Goal: Information Seeking & Learning: Understand process/instructions

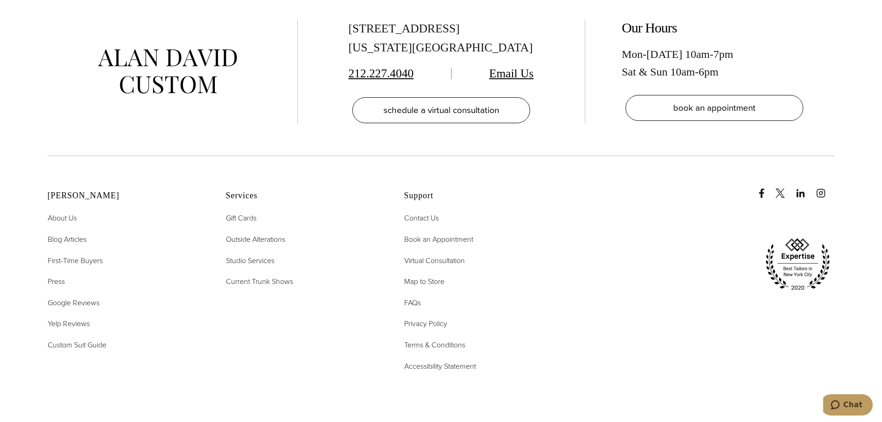
scroll to position [3619, 0]
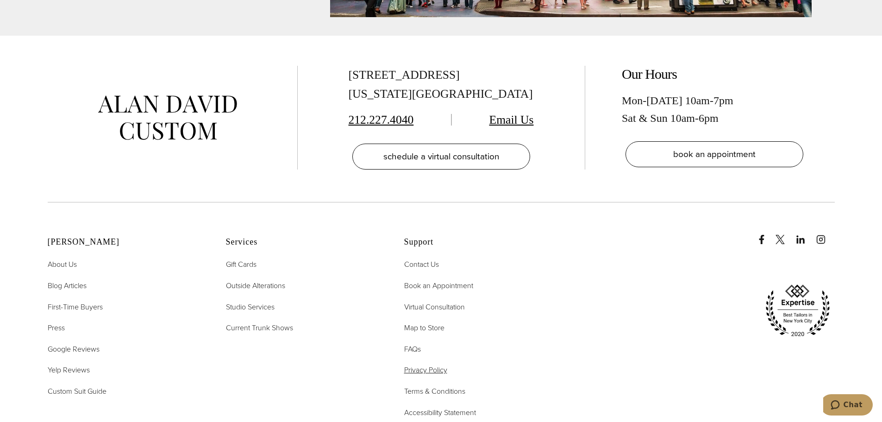
click at [413, 364] on span "Privacy Policy" at bounding box center [425, 369] width 43 height 11
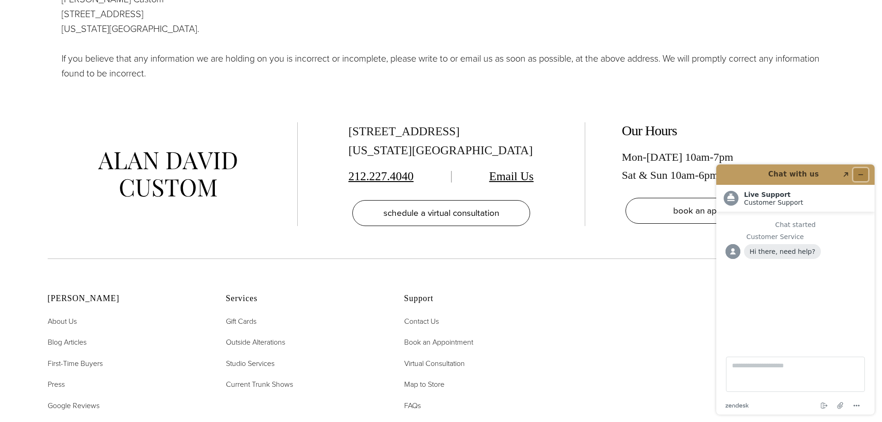
click at [868, 175] on button "Minimize widget" at bounding box center [860, 174] width 15 height 13
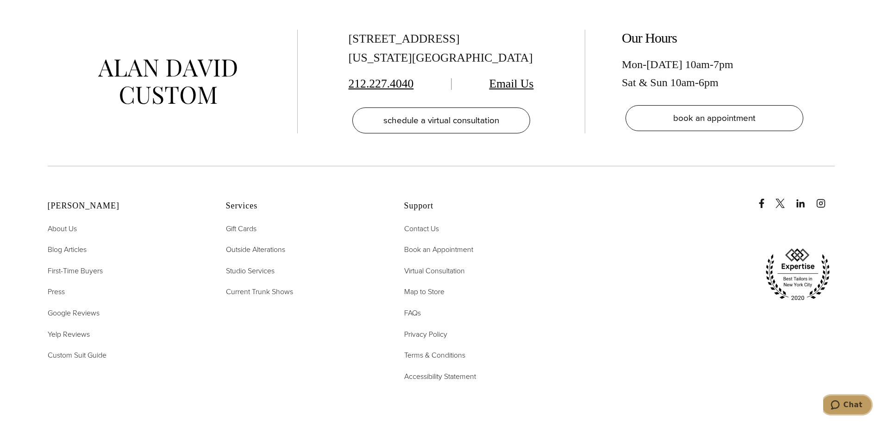
scroll to position [1482, 0]
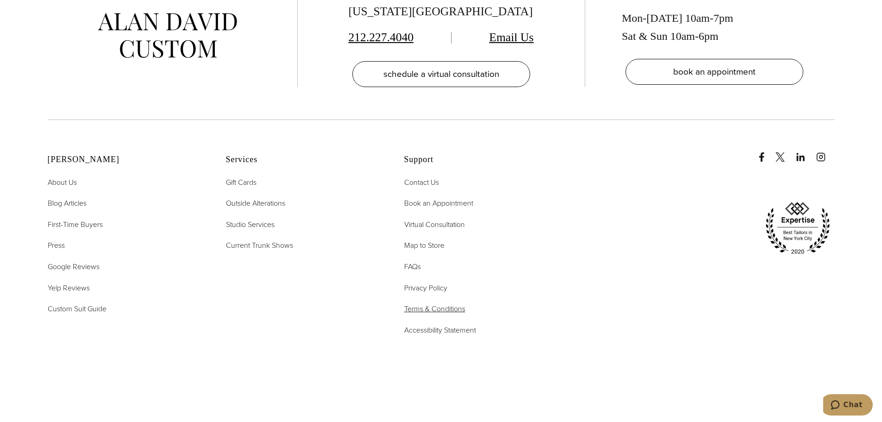
click at [434, 303] on span "Terms & Conditions" at bounding box center [434, 308] width 61 height 11
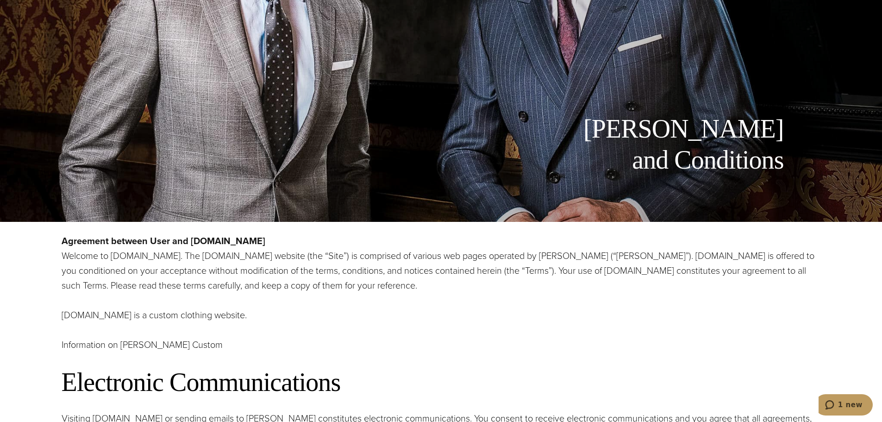
scroll to position [149, 0]
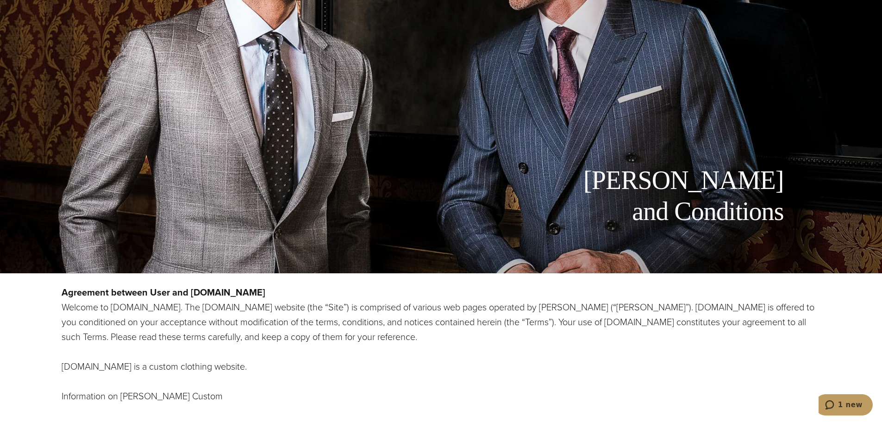
drag, startPoint x: 209, startPoint y: 248, endPoint x: 36, endPoint y: 295, distance: 180.1
copy div "Agreement between User and www.alandavid.com Welcome to www.alandavid.com. The …"
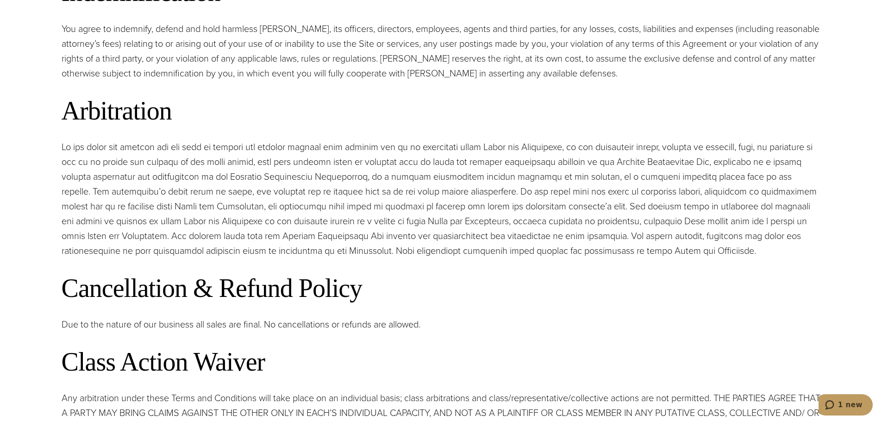
scroll to position [3067, 0]
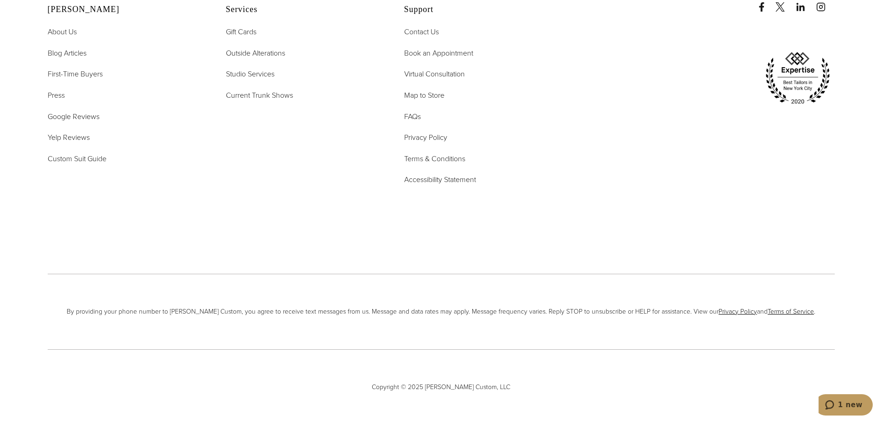
click at [439, 116] on ul "Contact Us Book an Appointment Virtual Consultation Map to Store FAQs Privacy P…" at bounding box center [481, 106] width 155 height 160
click at [438, 132] on span "Privacy Policy" at bounding box center [425, 137] width 43 height 11
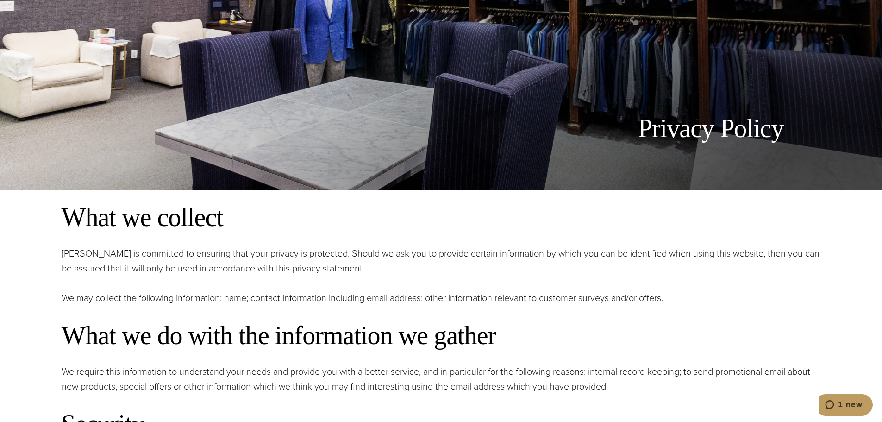
scroll to position [324, 0]
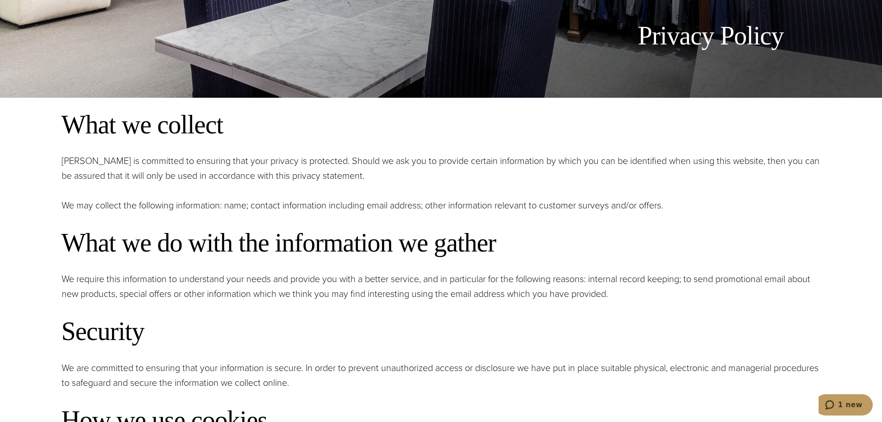
click at [73, 127] on h2 "What we collect" at bounding box center [441, 124] width 759 height 31
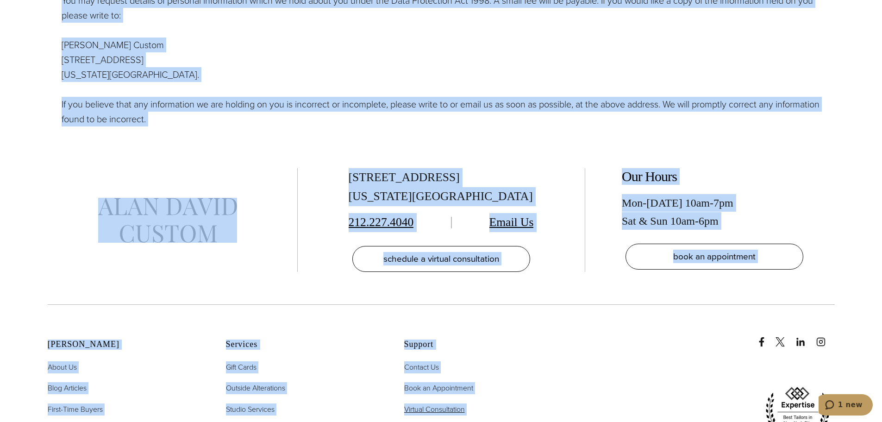
scroll to position [1340, 0]
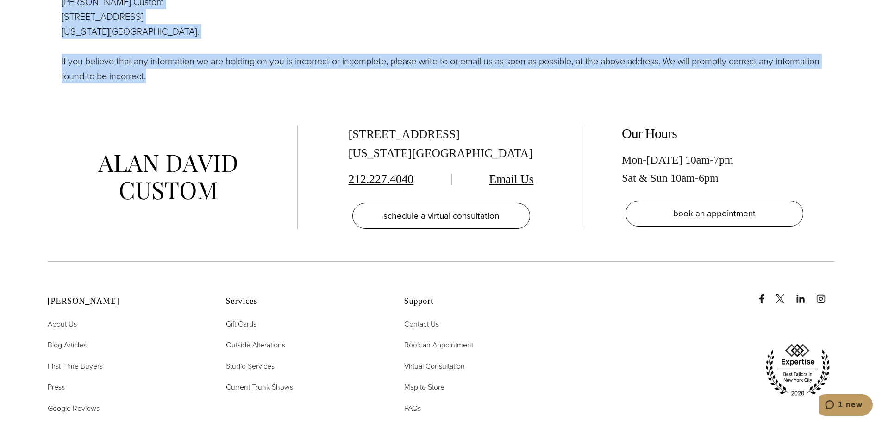
drag, startPoint x: 70, startPoint y: 126, endPoint x: 355, endPoint y: 74, distance: 289.1
copy div "What we collect Alan David is committed to ensuring that your privacy is protec…"
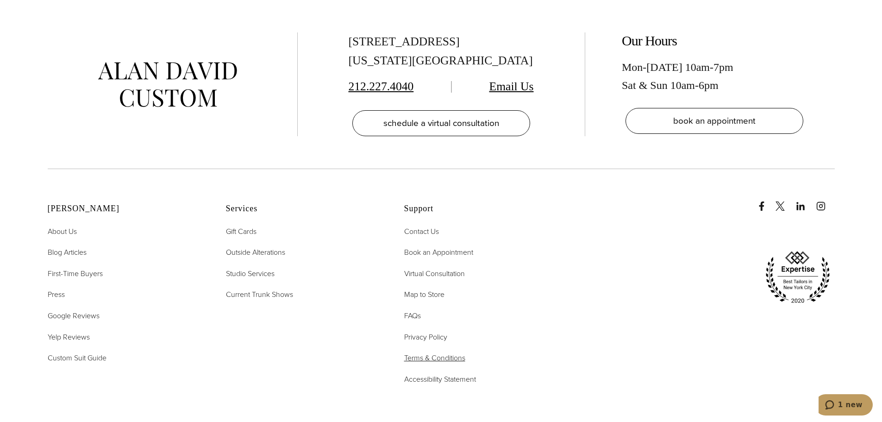
scroll to position [1479, 0]
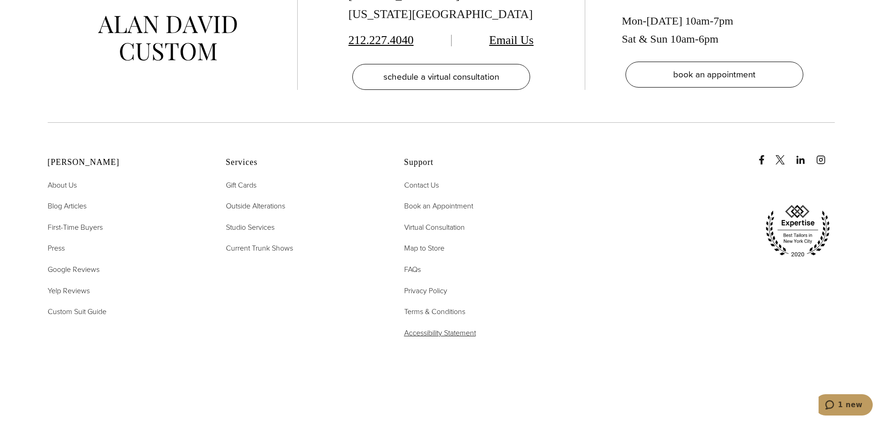
click at [429, 329] on span "Accessibility Statement" at bounding box center [440, 332] width 72 height 11
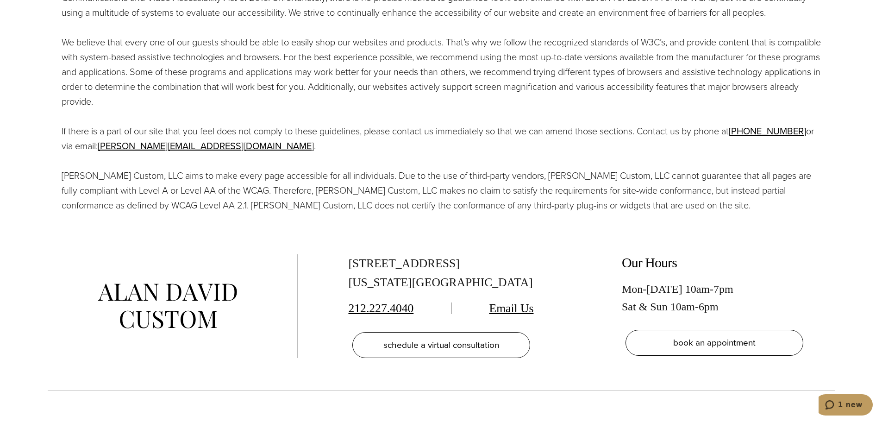
scroll to position [326, 0]
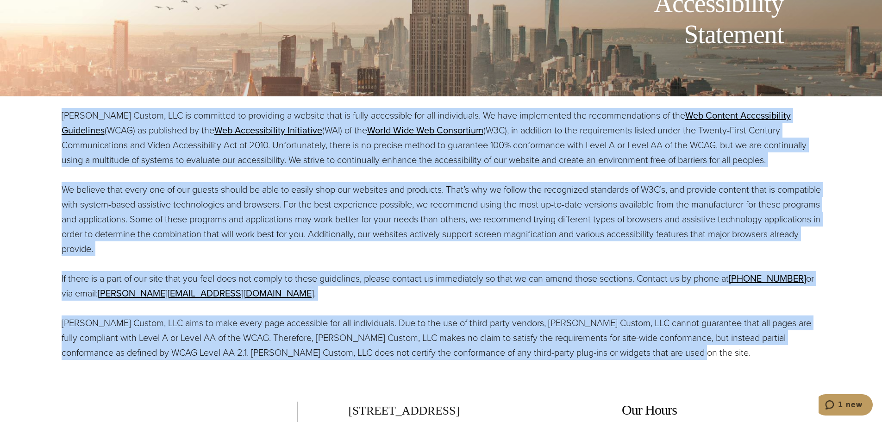
drag, startPoint x: 57, startPoint y: 159, endPoint x: 725, endPoint y: 365, distance: 698.9
click at [725, 365] on section "[PERSON_NAME] Custom, LLC is committed to providing a website that is fully acc…" at bounding box center [441, 233] width 882 height 275
copy div "Lore Ipsum Dolors, AME co adipiscin el seddoeius t incidid utla et dolor magnaa…"
click at [683, 228] on p "We believe that every one of our guests should be able to easily shop our websi…" at bounding box center [441, 219] width 759 height 74
